Goal: Find contact information: Find contact information

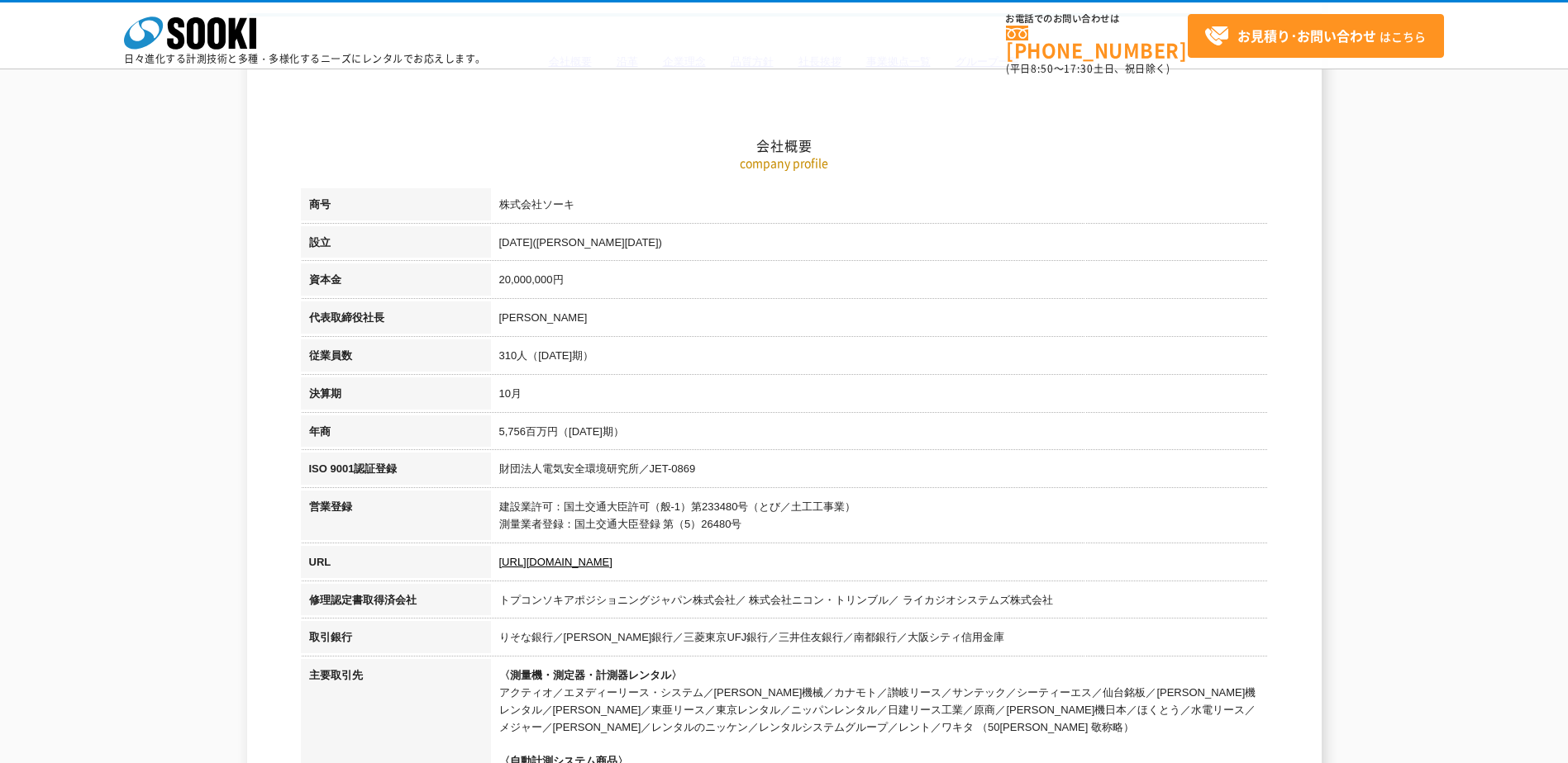
scroll to position [165, 0]
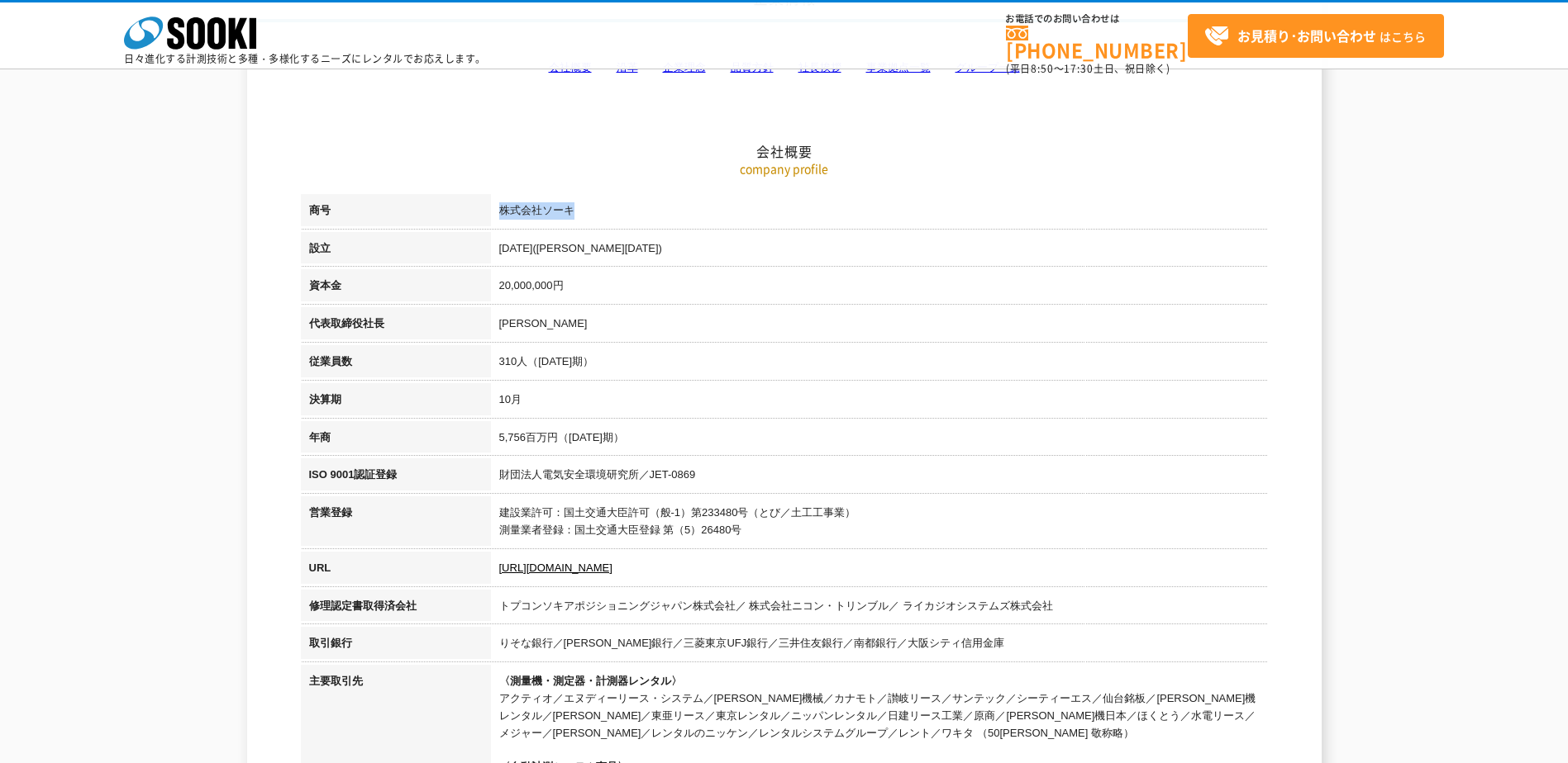
drag, startPoint x: 503, startPoint y: 212, endPoint x: 640, endPoint y: 205, distance: 137.2
click at [640, 205] on td "株式会社ソーキ" at bounding box center [879, 213] width 777 height 38
drag, startPoint x: 640, startPoint y: 205, endPoint x: 576, endPoint y: 219, distance: 65.5
copy td "株式会社ソーキ"
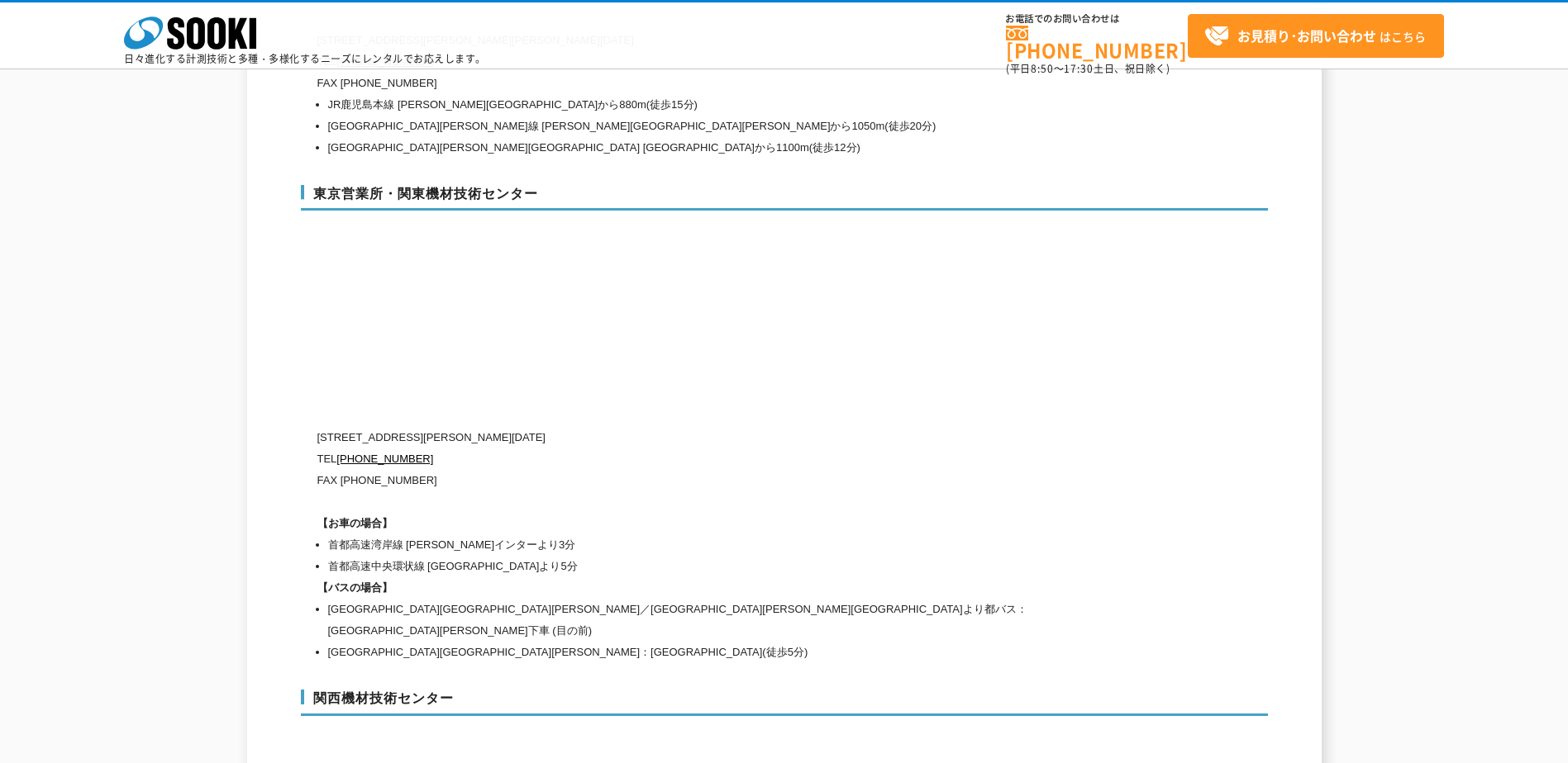
scroll to position [6806, 0]
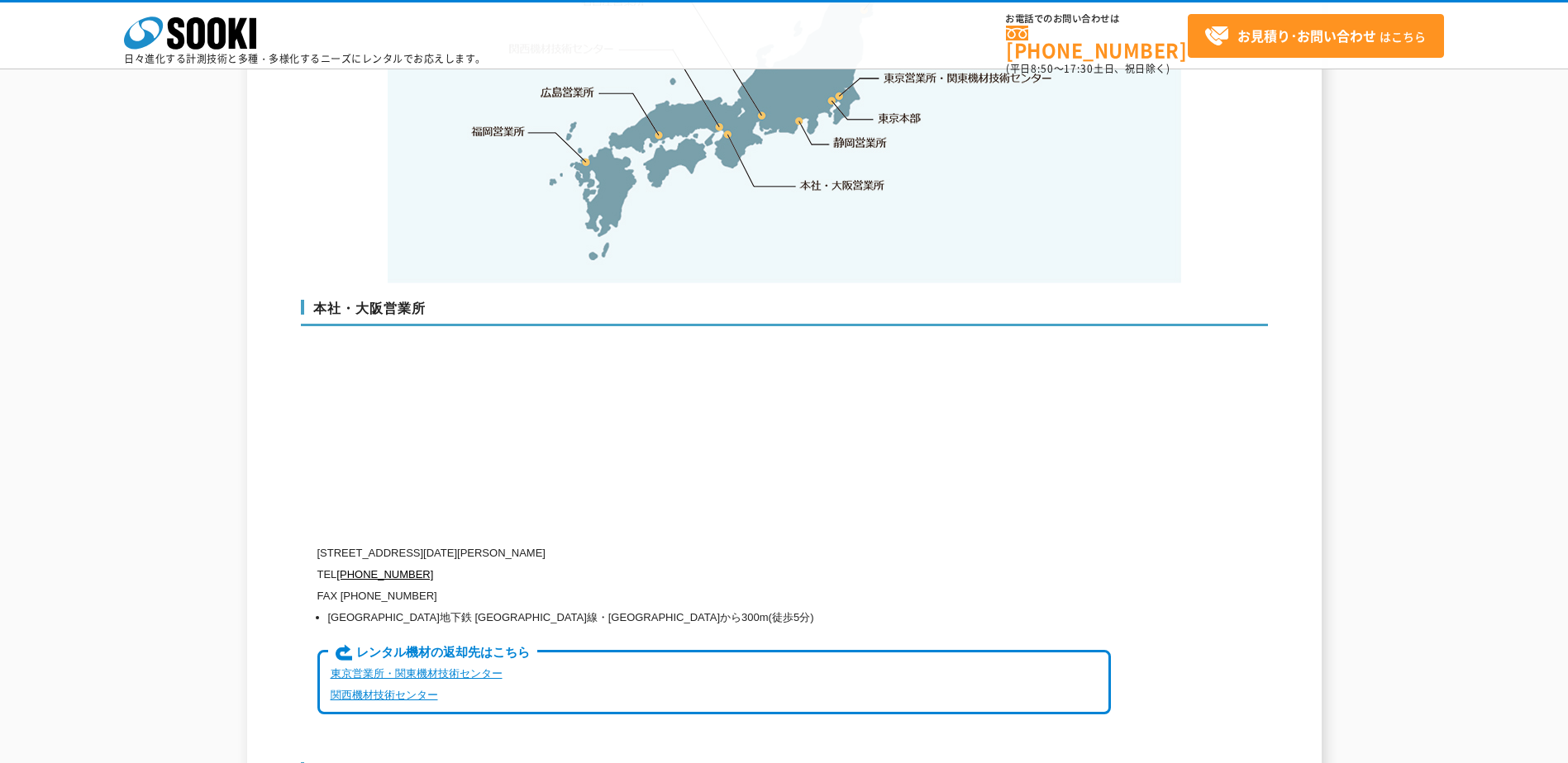
scroll to position [3801, 0]
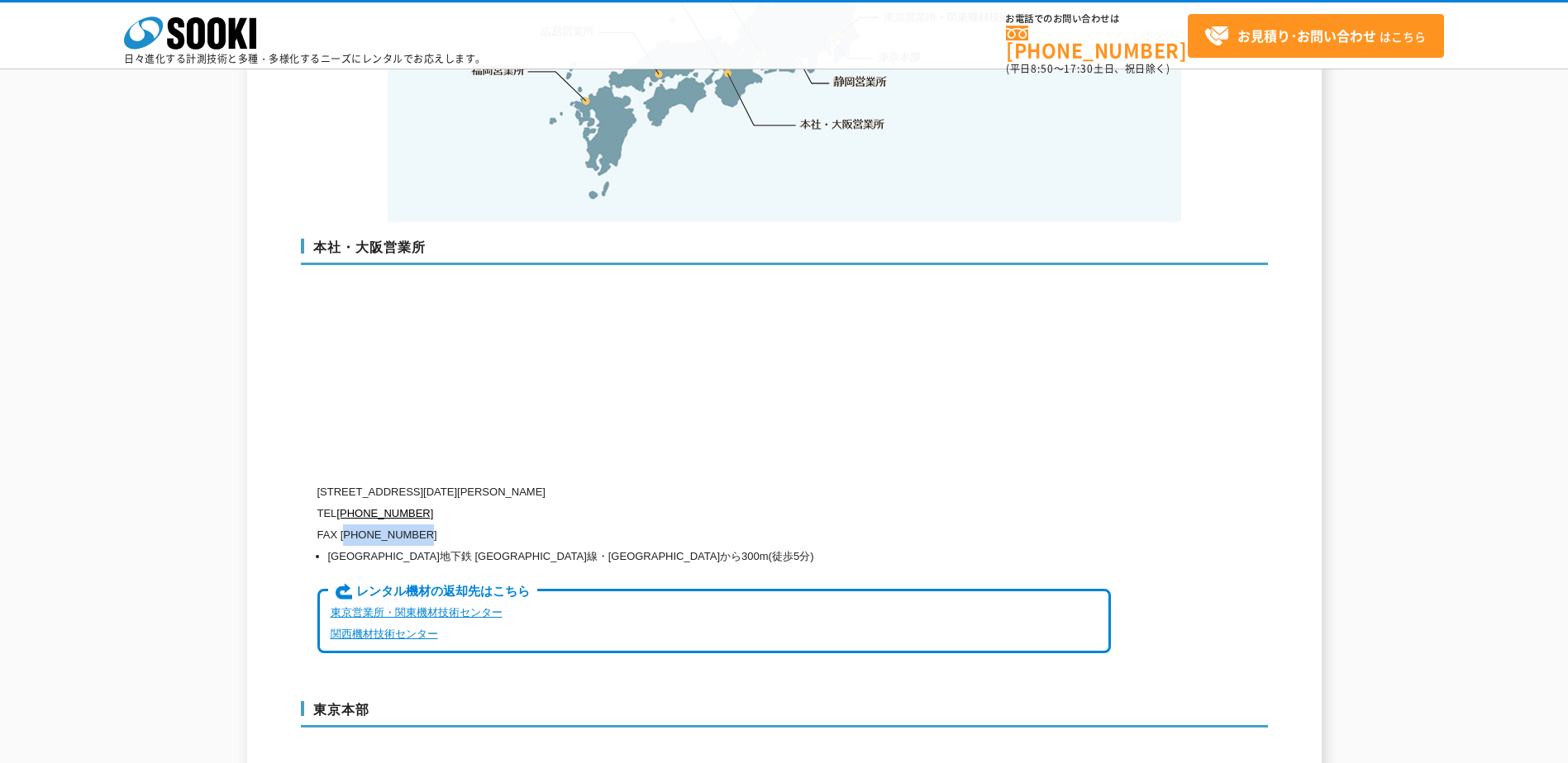
drag, startPoint x: 345, startPoint y: 500, endPoint x: 432, endPoint y: 497, distance: 87.1
click at [432, 524] on p "FAX [PHONE_NUMBER]" at bounding box center [713, 535] width 793 height 22
drag, startPoint x: 432, startPoint y: 497, endPoint x: 640, endPoint y: 477, distance: 209.0
click at [640, 504] on p "TEL 0120-856-990" at bounding box center [713, 514] width 793 height 22
